Goal: Entertainment & Leisure: Browse casually

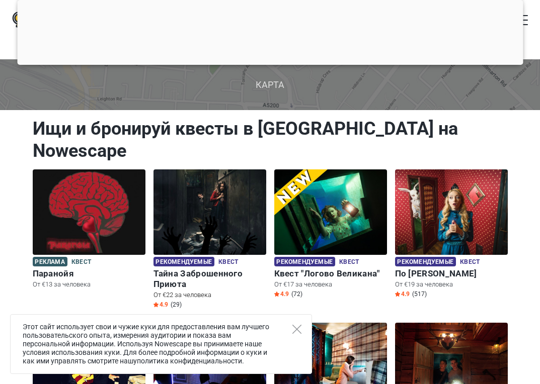
scroll to position [77, 0]
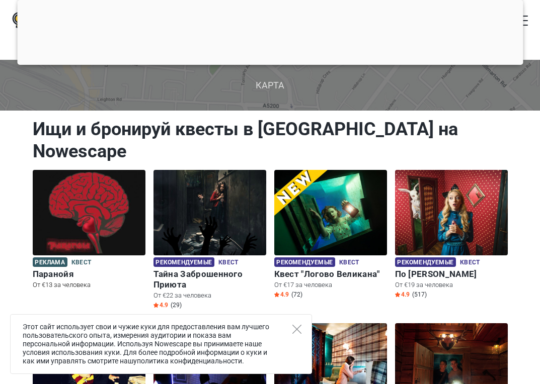
click at [101, 201] on img at bounding box center [89, 212] width 113 height 85
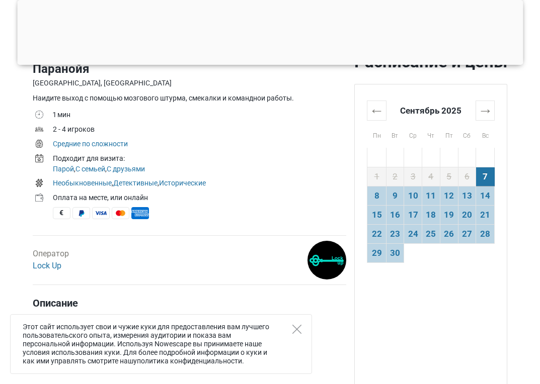
scroll to position [352, 0]
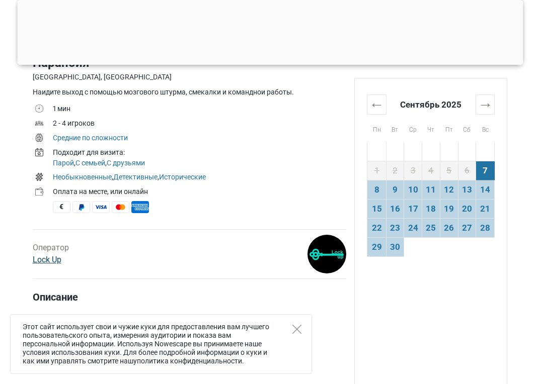
click at [44, 262] on link "Lock Up" at bounding box center [47, 260] width 29 height 10
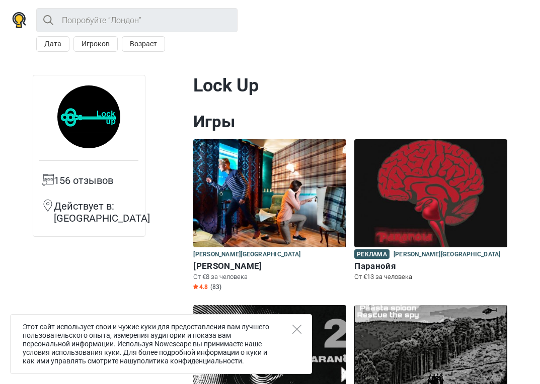
click at [406, 192] on img at bounding box center [430, 193] width 153 height 108
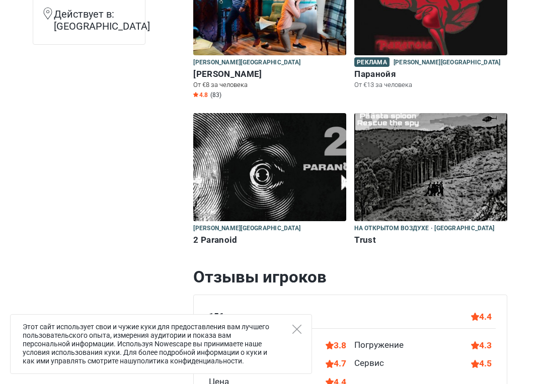
scroll to position [201, 0]
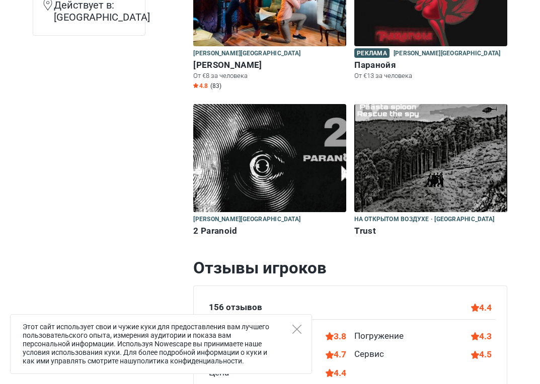
click at [239, 166] on img at bounding box center [269, 158] width 153 height 108
click at [391, 160] on img at bounding box center [430, 158] width 153 height 108
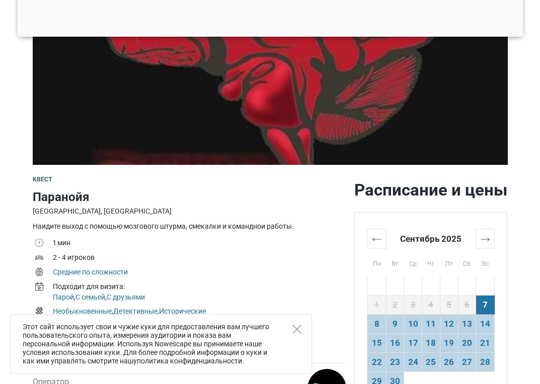
scroll to position [251, 0]
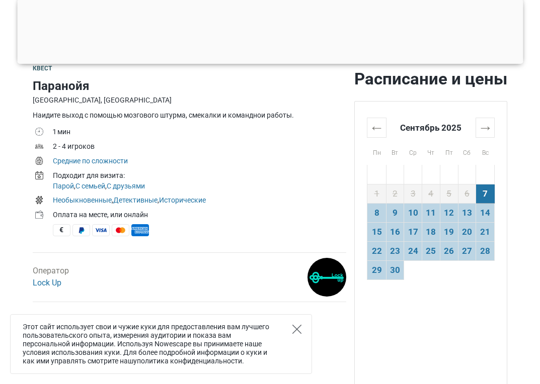
click at [295, 328] on icon "Close" at bounding box center [296, 329] width 9 height 9
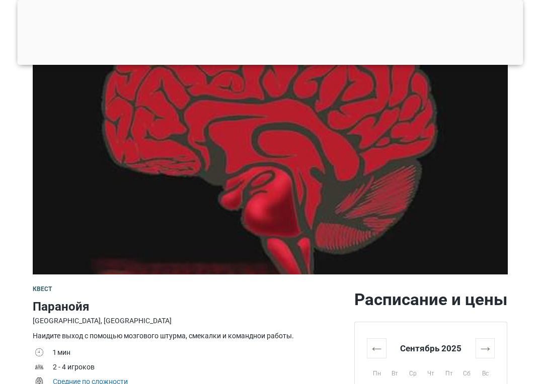
scroll to position [0, 0]
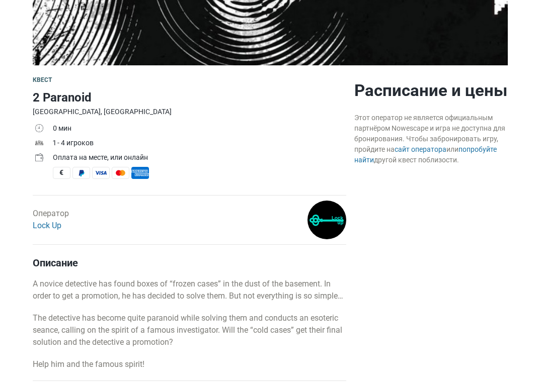
scroll to position [352, 0]
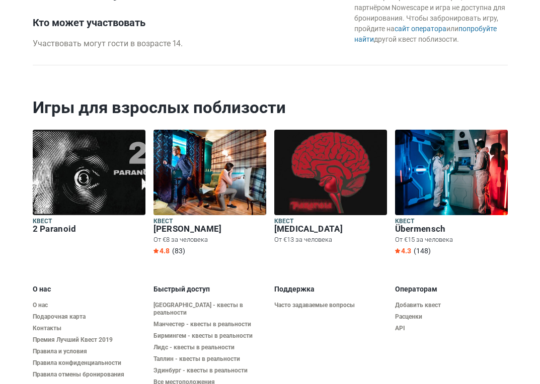
scroll to position [1142, 0]
